Goal: Communication & Community: Participate in discussion

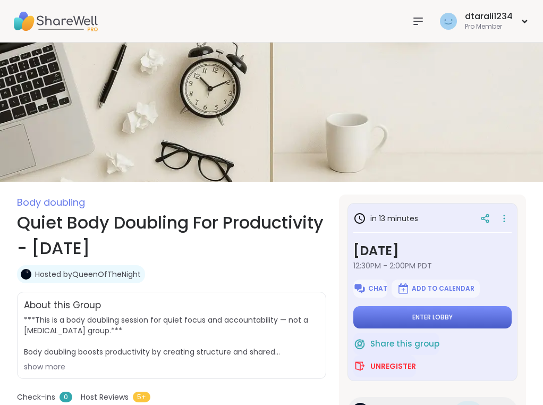
click at [473, 316] on button "Enter lobby" at bounding box center [433, 317] width 158 height 22
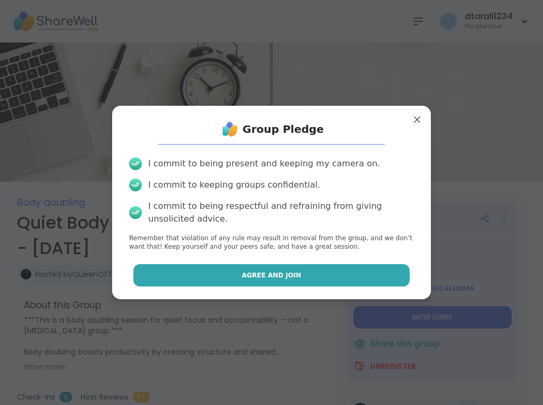
click at [379, 278] on button "Agree and Join" at bounding box center [271, 275] width 277 height 22
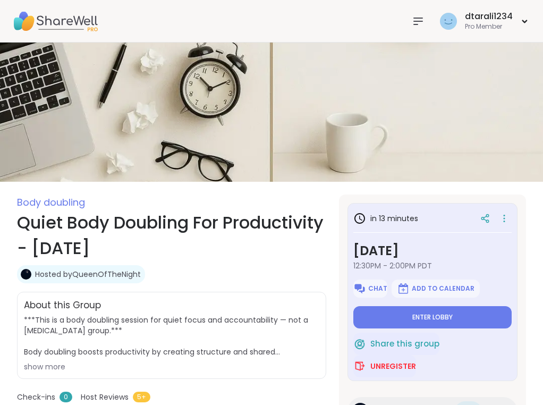
type textarea "*"
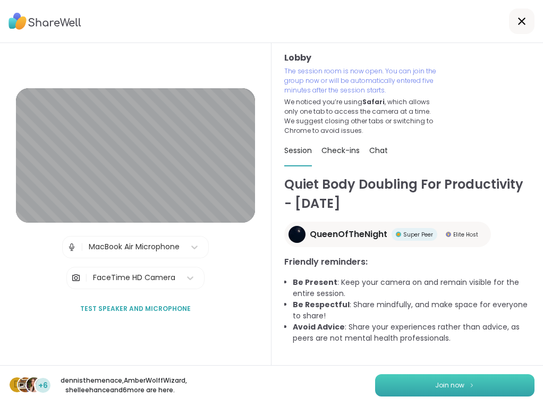
click at [463, 374] on button "Join now" at bounding box center [455, 385] width 160 height 22
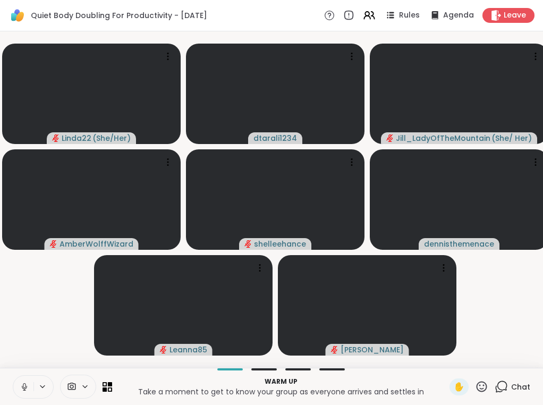
click at [26, 387] on icon at bounding box center [24, 385] width 3 height 5
click at [25, 388] on icon at bounding box center [25, 387] width 10 height 10
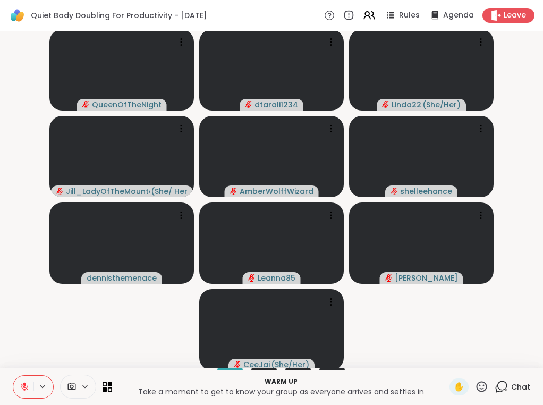
click at [511, 393] on div "Chat" at bounding box center [513, 387] width 36 height 17
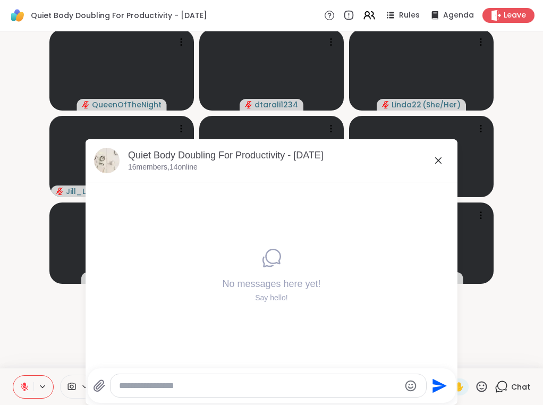
click at [289, 390] on textarea "Type your message" at bounding box center [259, 386] width 281 height 11
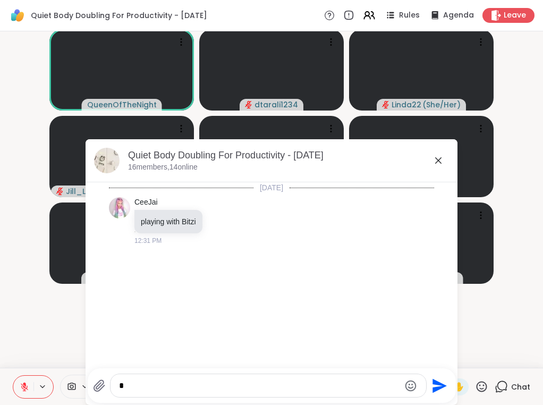
type textarea "*"
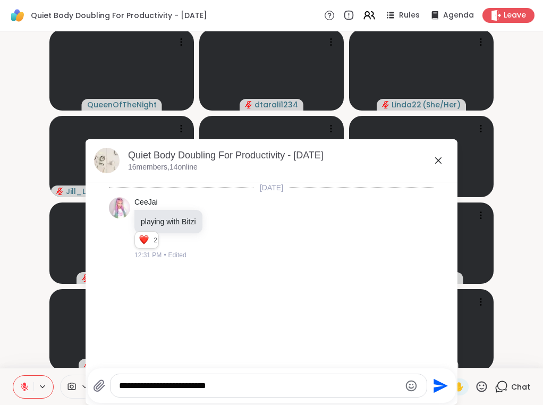
type textarea "**********"
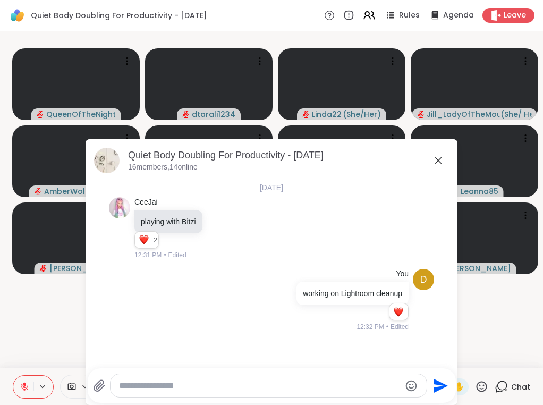
click at [437, 163] on icon at bounding box center [438, 160] width 13 height 13
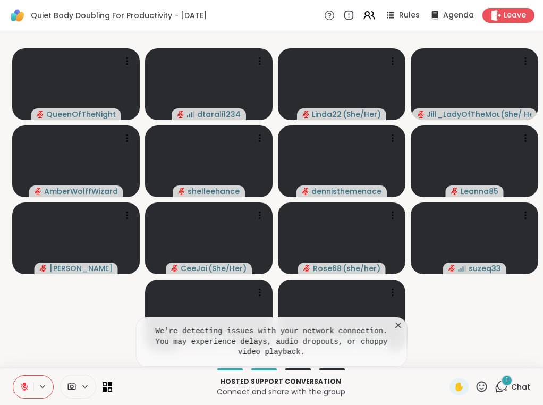
click at [418, 401] on div "Hosted support conversation Connect and share with the group ✋ 1 Chat" at bounding box center [271, 386] width 543 height 37
click at [522, 387] on span "Chat" at bounding box center [520, 387] width 19 height 11
click at [504, 385] on icon at bounding box center [501, 386] width 13 height 13
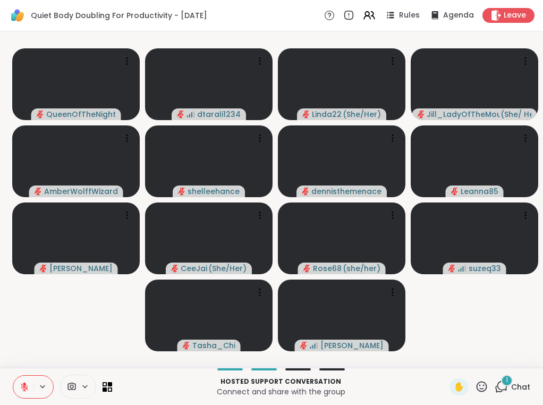
click at [506, 387] on icon at bounding box center [501, 386] width 13 height 13
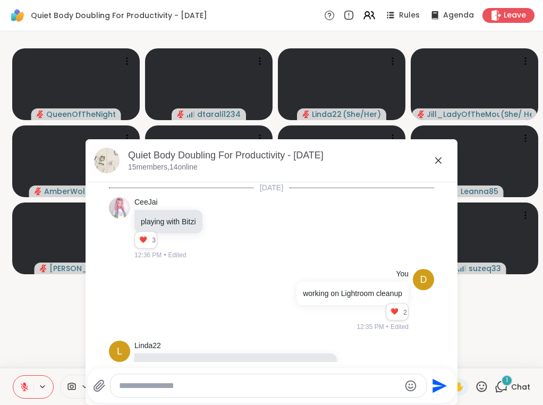
click at [507, 381] on span "1" at bounding box center [507, 380] width 2 height 9
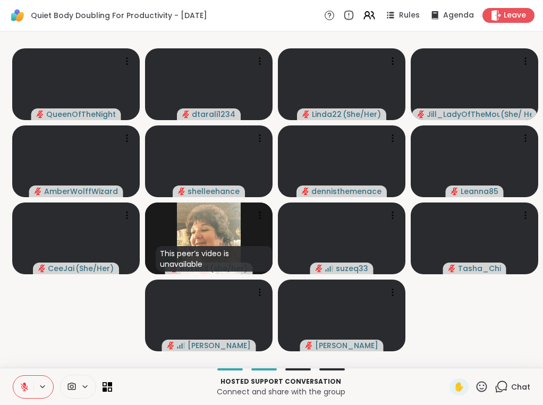
drag, startPoint x: 438, startPoint y: 359, endPoint x: 35, endPoint y: 28, distance: 521.8
click at [35, 28] on div "Quiet Body Doubling For Productivity - [DATE] Rules Agenda Leave" at bounding box center [271, 15] width 543 height 31
click at [35, 29] on div "Quiet Body Doubling For Productivity - [DATE] Rules Agenda Leave" at bounding box center [271, 15] width 543 height 31
click at [35, 27] on div "Quiet Body Doubling For Productivity - [DATE] Rules Agenda Leave" at bounding box center [271, 15] width 543 height 31
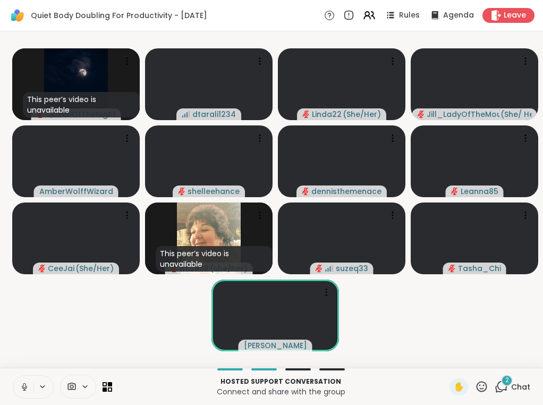
click at [46, 393] on div at bounding box center [33, 386] width 41 height 23
click at [42, 387] on icon at bounding box center [42, 386] width 9 height 9
click at [22, 386] on icon at bounding box center [25, 387] width 10 height 10
click at [45, 383] on icon at bounding box center [42, 386] width 9 height 9
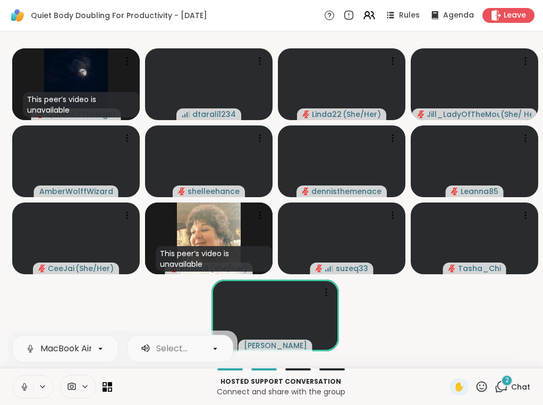
click at [43, 387] on icon at bounding box center [42, 386] width 4 height 2
drag, startPoint x: 43, startPoint y: 387, endPoint x: 47, endPoint y: 392, distance: 6.1
click at [44, 376] on div at bounding box center [33, 386] width 41 height 23
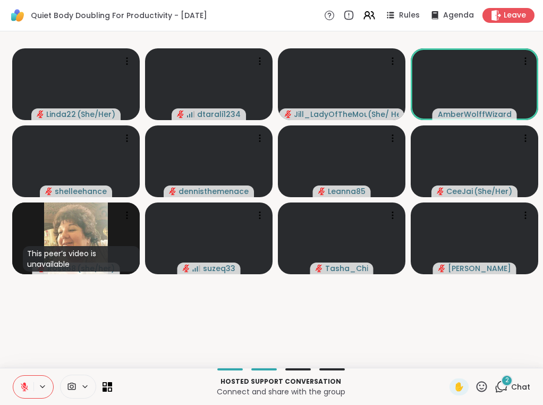
click at [51, 359] on video-player-container "Linda22 ( She/Her ) dtarali1234 Jill_LadyOfTheMountain ( She/ Her ) AmberWolffW…" at bounding box center [271, 200] width 531 height 328
click at [47, 392] on div at bounding box center [33, 386] width 41 height 23
drag, startPoint x: 47, startPoint y: 392, endPoint x: 31, endPoint y: 386, distance: 16.5
click at [47, 385] on div at bounding box center [33, 386] width 41 height 23
click at [31, 386] on button at bounding box center [23, 387] width 20 height 22
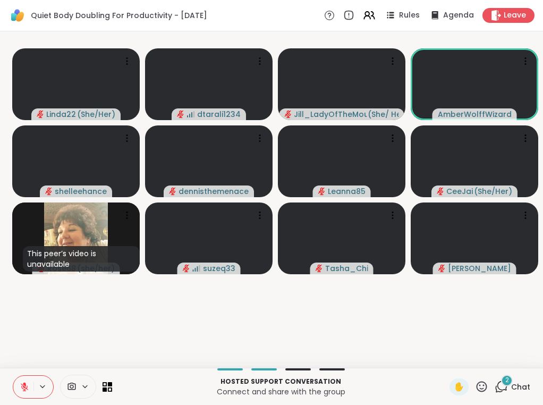
drag, startPoint x: 32, startPoint y: 386, endPoint x: 60, endPoint y: 391, distance: 28.6
click at [31, 385] on button at bounding box center [23, 387] width 20 height 22
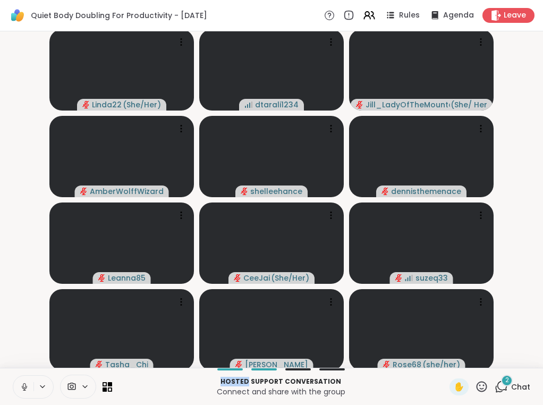
drag, startPoint x: 60, startPoint y: 391, endPoint x: 52, endPoint y: 391, distance: 8.5
click at [52, 391] on div at bounding box center [62, 387] width 99 height 24
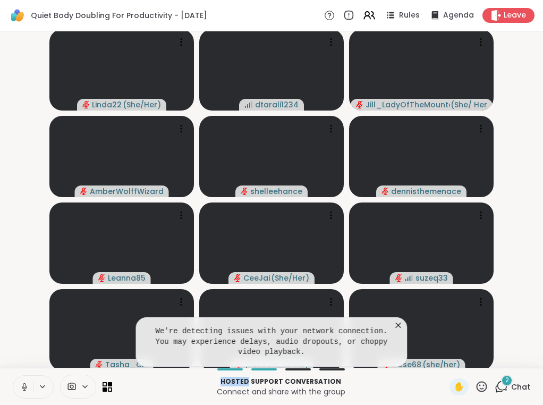
click at [51, 391] on button at bounding box center [43, 386] width 20 height 9
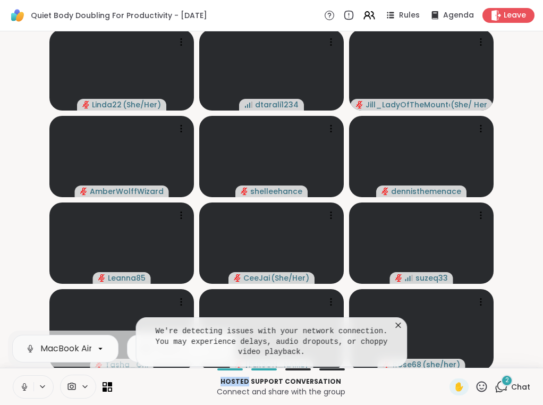
click at [43, 386] on icon at bounding box center [42, 386] width 9 height 9
drag, startPoint x: 43, startPoint y: 386, endPoint x: 26, endPoint y: 383, distance: 17.2
click at [43, 386] on icon at bounding box center [42, 386] width 9 height 9
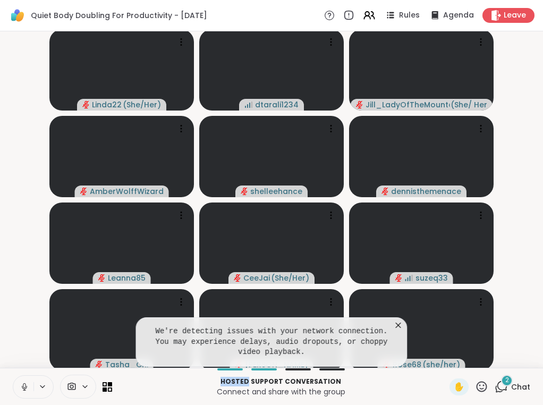
drag, startPoint x: 26, startPoint y: 383, endPoint x: 37, endPoint y: 381, distance: 11.0
click at [26, 378] on button at bounding box center [23, 387] width 20 height 22
click at [37, 381] on div at bounding box center [33, 386] width 41 height 23
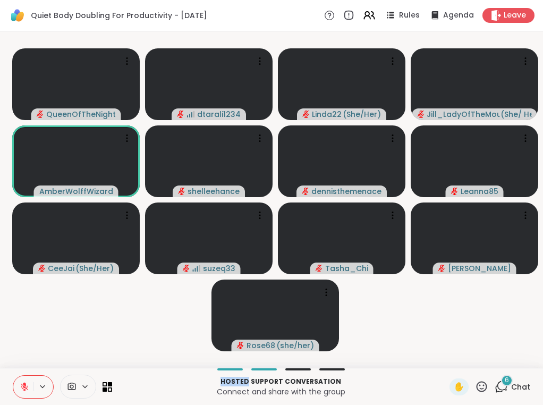
click at [504, 386] on icon at bounding box center [501, 386] width 13 height 13
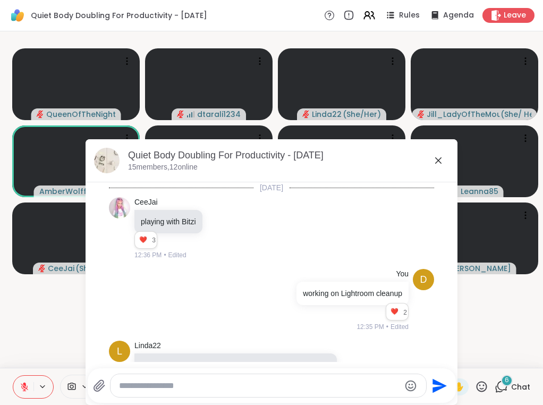
scroll to position [783, 0]
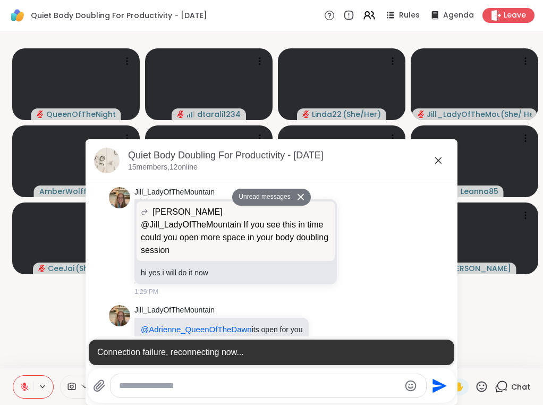
drag, startPoint x: 509, startPoint y: 380, endPoint x: 43, endPoint y: 384, distance: 466.3
click at [43, 384] on icon at bounding box center [42, 386] width 9 height 9
click at [45, 386] on icon at bounding box center [42, 386] width 4 height 2
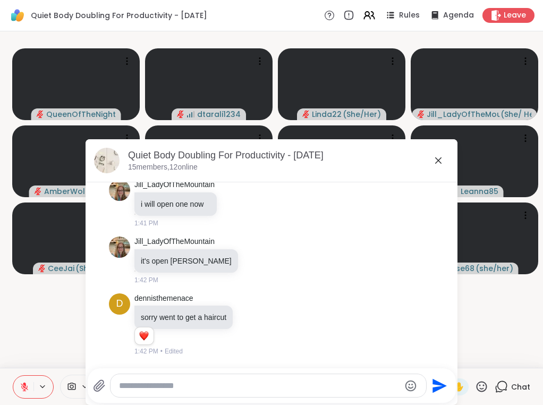
scroll to position [1402, 0]
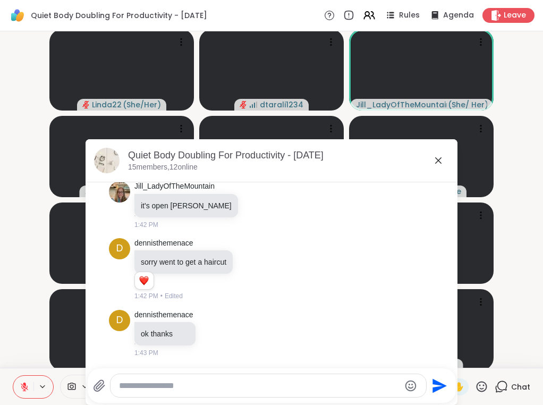
click at [542, 138] on div "Linda22 ( She/Her ) dtarali1234 [PERSON_NAME] ( She/ Her ) AmberWolffWizard she…" at bounding box center [271, 199] width 543 height 337
click at [441, 158] on icon at bounding box center [438, 160] width 6 height 6
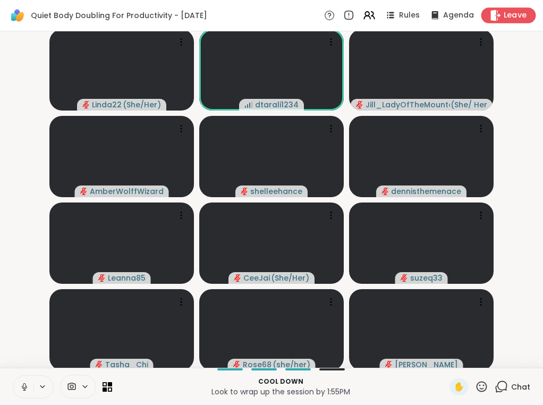
click at [495, 13] on icon at bounding box center [496, 15] width 10 height 11
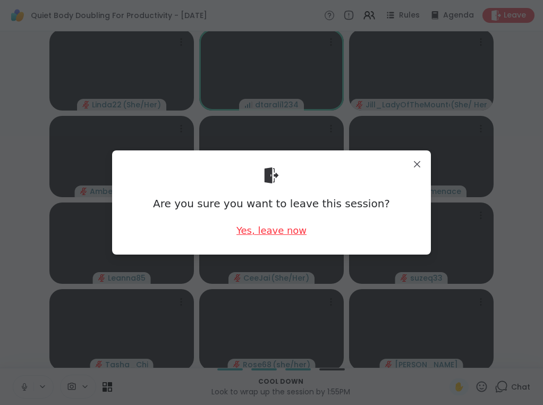
click at [293, 234] on div "Yes, leave now" at bounding box center [272, 230] width 70 height 13
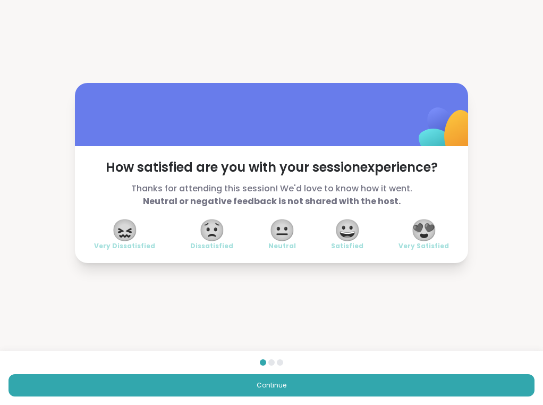
click at [428, 232] on span "😍" at bounding box center [424, 230] width 27 height 19
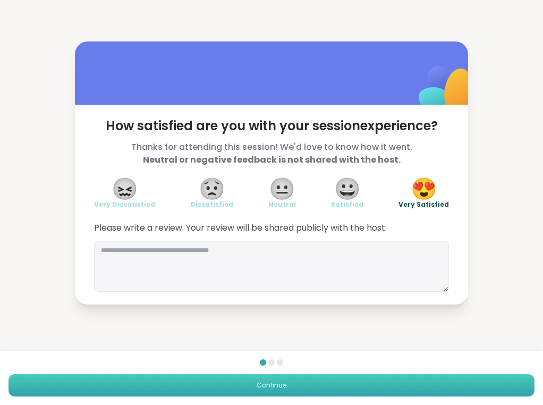
click at [418, 385] on button "Continue" at bounding box center [272, 385] width 526 height 22
